Goal: Task Accomplishment & Management: Use online tool/utility

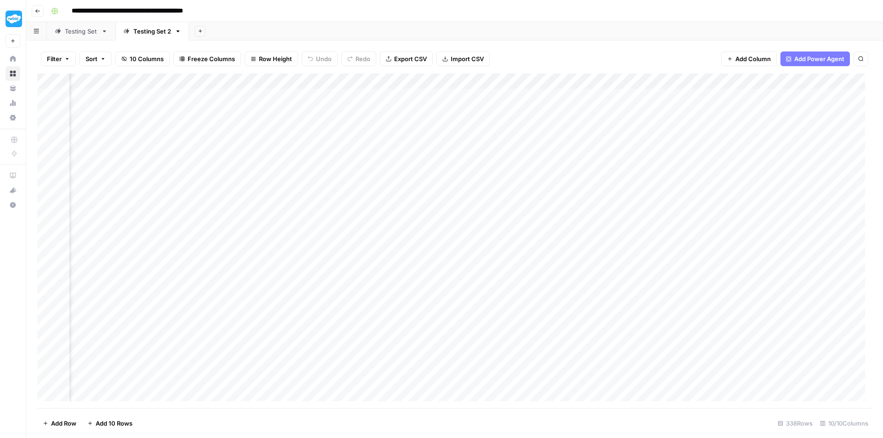
click at [664, 80] on div "Add Column" at bounding box center [454, 241] width 835 height 335
click at [841, 81] on div "Add Column" at bounding box center [454, 241] width 835 height 335
click at [829, 59] on span "Add Power Agent" at bounding box center [819, 58] width 50 height 9
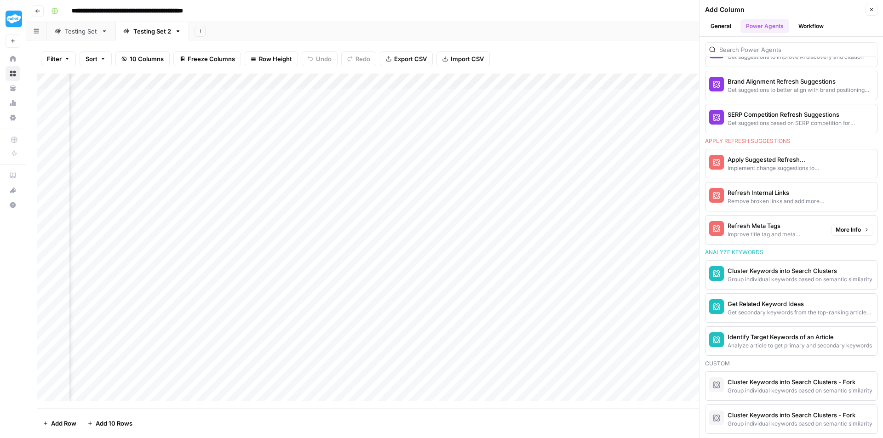
scroll to position [548, 0]
click at [42, 7] on button "Go back" at bounding box center [38, 11] width 12 height 12
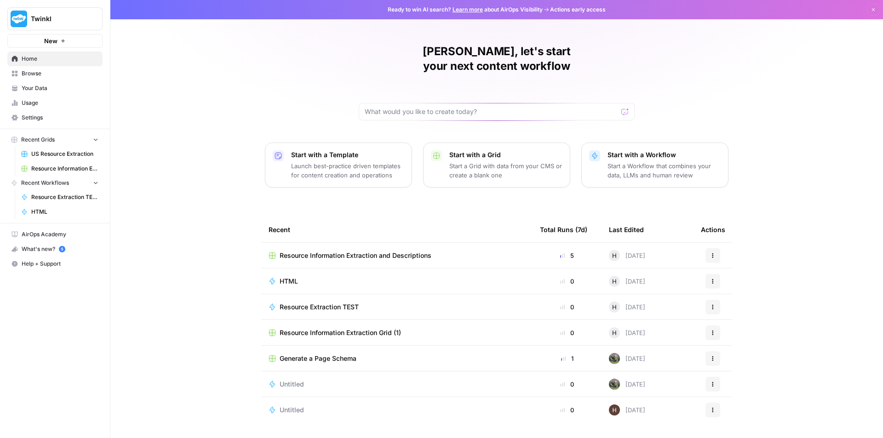
click at [57, 137] on button "Recent Grids" at bounding box center [54, 140] width 95 height 14
click at [49, 77] on span "Browse" at bounding box center [60, 73] width 77 height 8
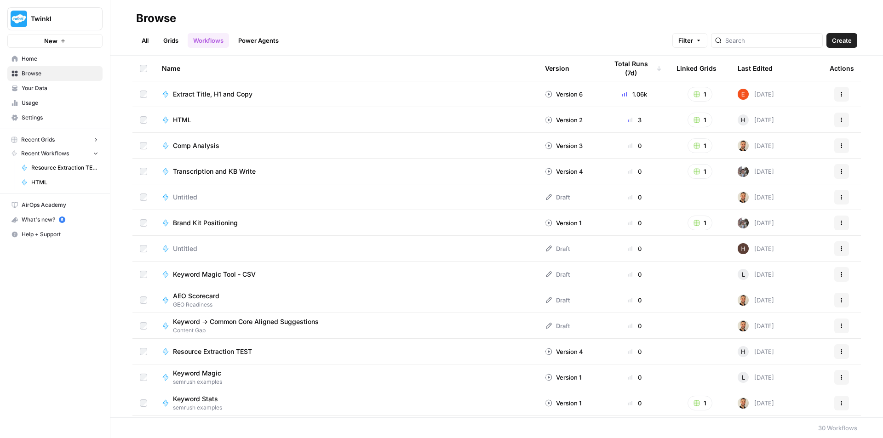
click at [260, 42] on link "Power Agents" at bounding box center [258, 40] width 51 height 15
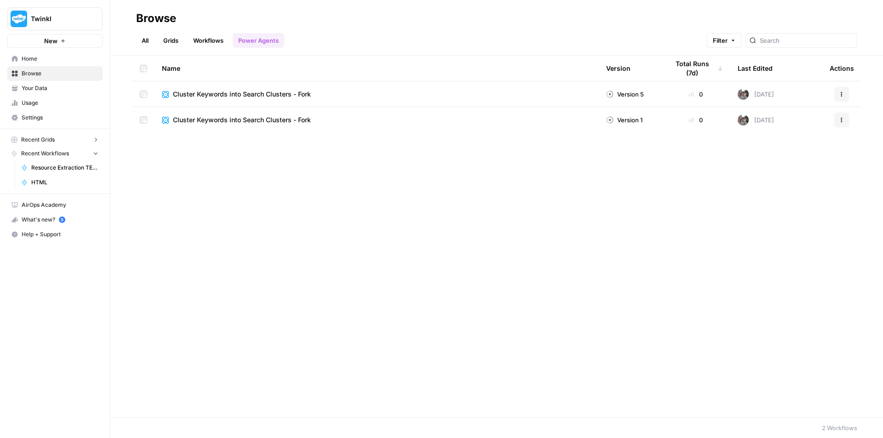
click at [172, 42] on link "Grids" at bounding box center [171, 40] width 26 height 15
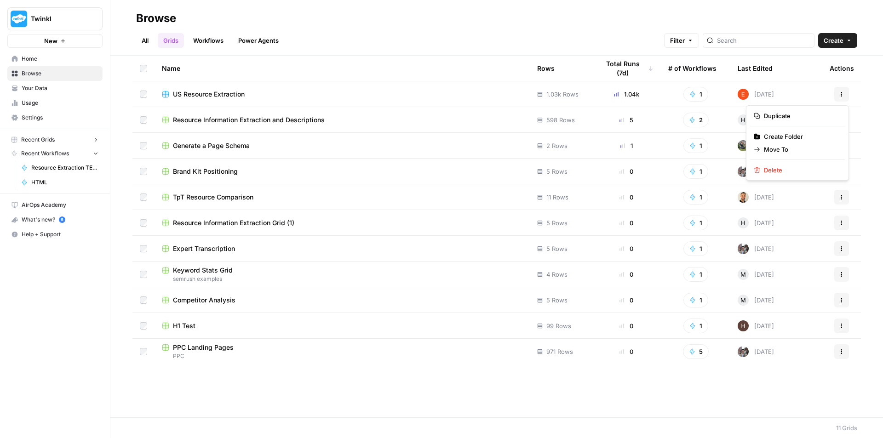
click at [845, 94] on button "Actions" at bounding box center [841, 94] width 15 height 15
click at [845, 93] on button "Actions" at bounding box center [841, 94] width 15 height 15
click at [65, 43] on icon "button" at bounding box center [63, 41] width 6 height 6
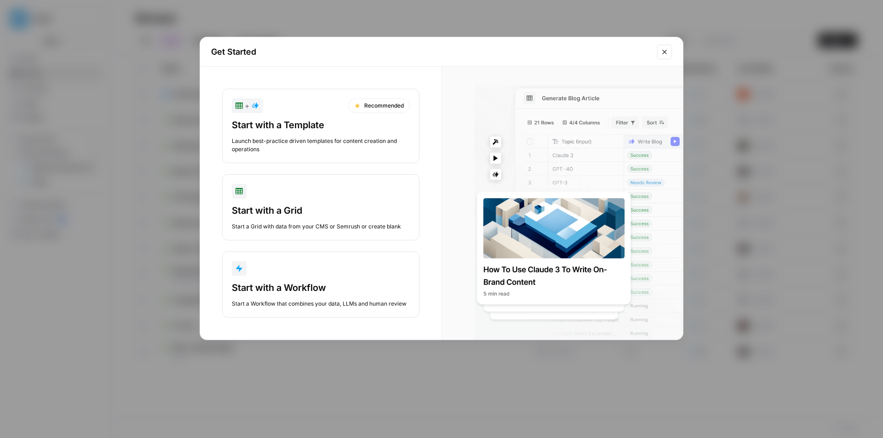
click at [665, 52] on icon "Close modal" at bounding box center [664, 52] width 4 height 4
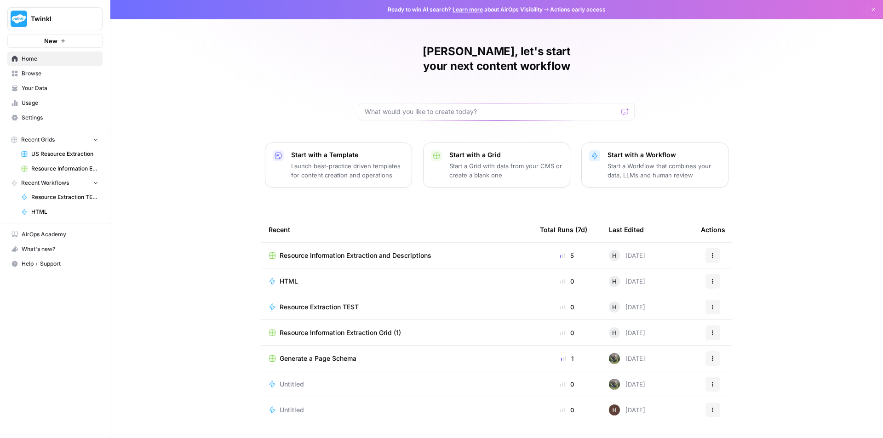
click at [37, 90] on span "Your Data" at bounding box center [60, 88] width 77 height 8
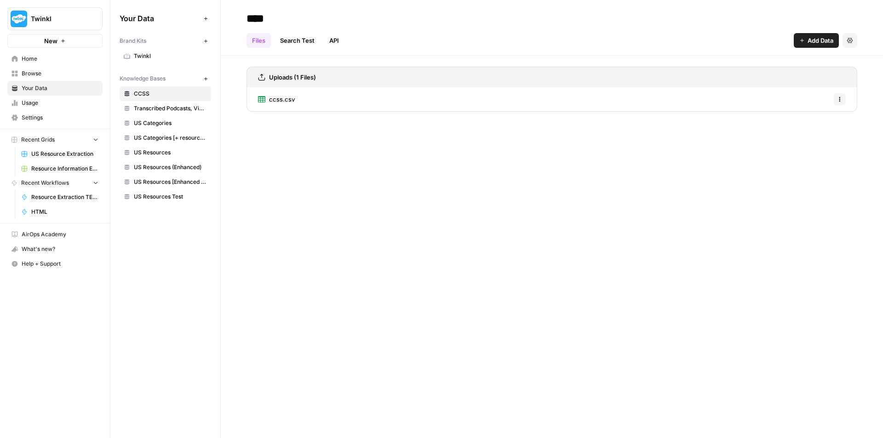
click at [162, 183] on span "US Resources [Enhanced + Review Count]" at bounding box center [170, 182] width 73 height 8
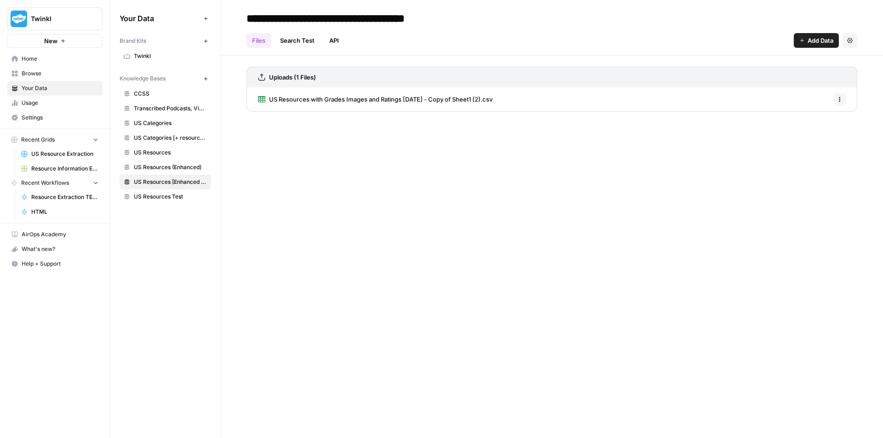
click at [331, 100] on span "US Resources with Grades Images and Ratings 2025-07-29 - Copy of Sheet1 (2).csv" at bounding box center [380, 99] width 223 height 9
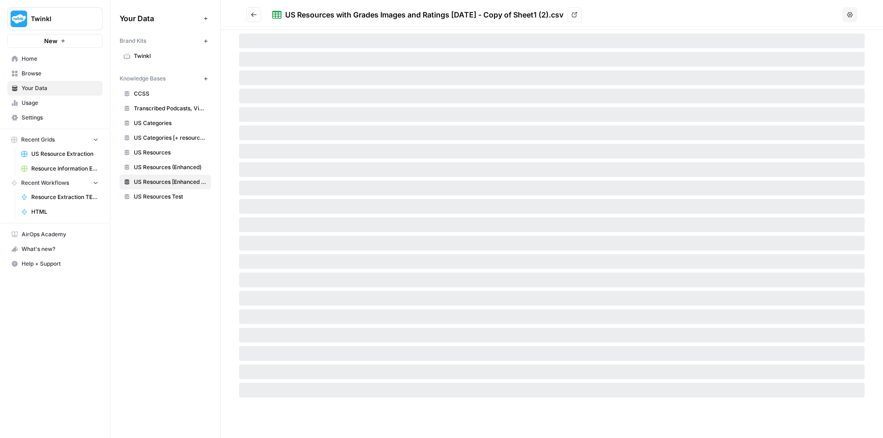
click at [173, 165] on span "US Resources (Enhanced)" at bounding box center [170, 167] width 73 height 8
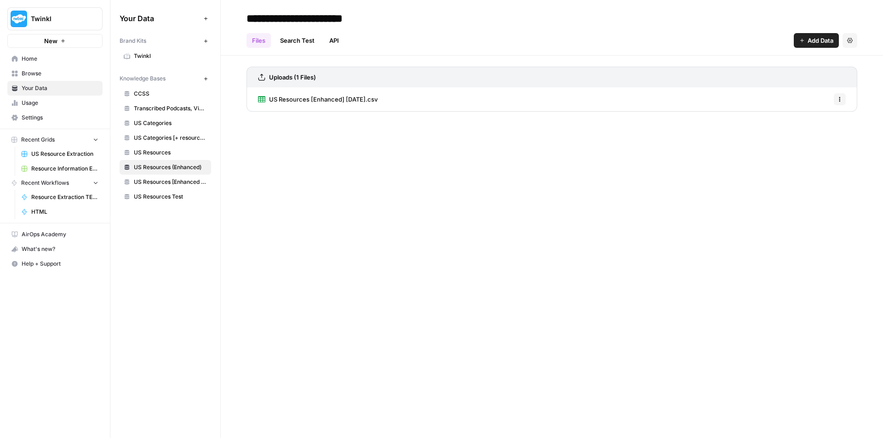
click at [349, 94] on link "US Resources [Enhanced] 2025-07-18.csv" at bounding box center [318, 99] width 120 height 24
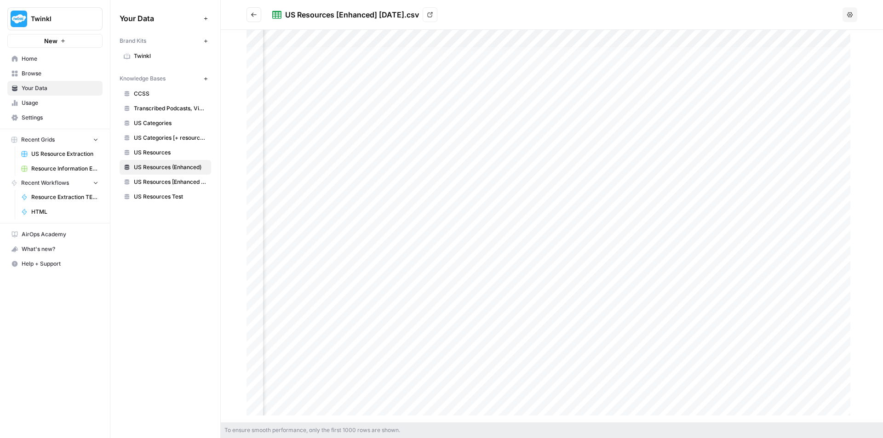
scroll to position [230, 166]
click at [252, 11] on icon "Go back" at bounding box center [254, 14] width 6 height 6
